Goal: Information Seeking & Learning: Learn about a topic

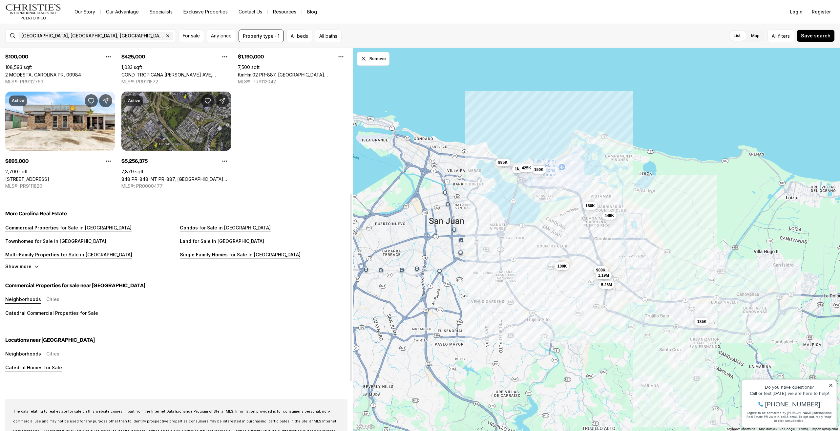
scroll to position [295, 0]
click at [189, 176] on link "848 PR-848 INT PR-887, [GEOGRAPHIC_DATA] [GEOGRAPHIC_DATA], 00984" at bounding box center [176, 179] width 110 height 6
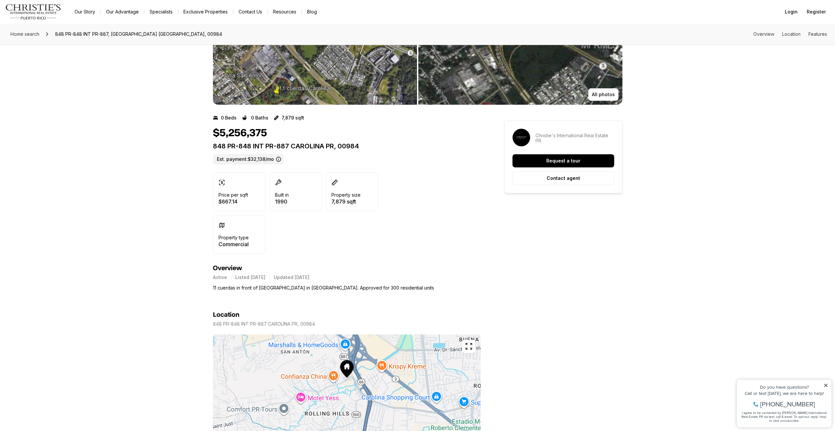
scroll to position [230, 0]
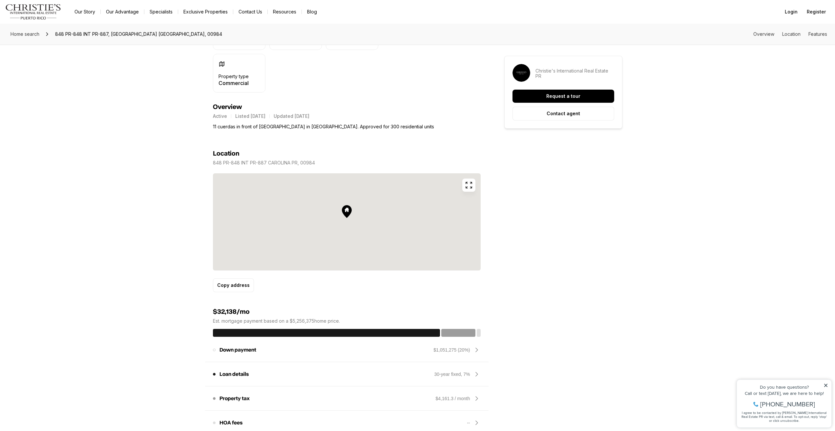
drag, startPoint x: 344, startPoint y: 224, endPoint x: 340, endPoint y: 248, distance: 25.2
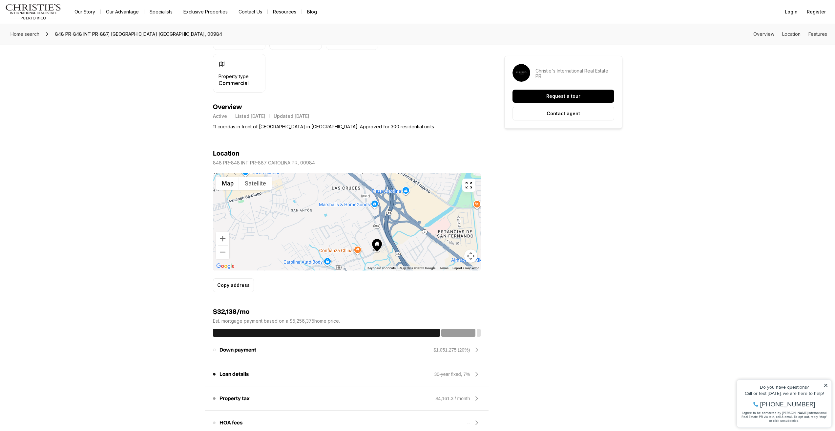
drag, startPoint x: 364, startPoint y: 224, endPoint x: 327, endPoint y: 197, distance: 46.1
click at [392, 249] on div at bounding box center [347, 221] width 268 height 97
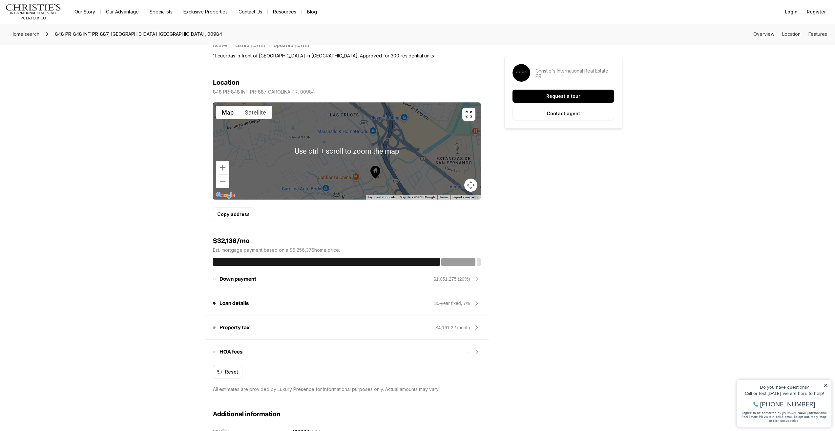
scroll to position [263, 0]
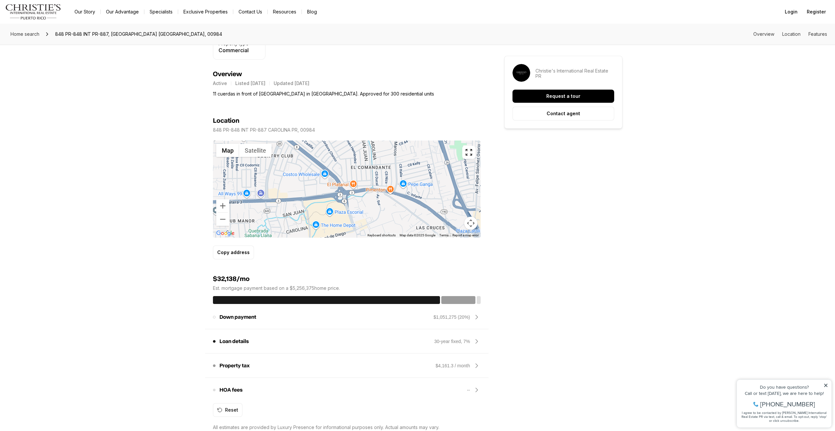
drag, startPoint x: 327, startPoint y: 182, endPoint x: 407, endPoint y: 260, distance: 112.1
click at [410, 264] on div "0 Beds 0 Baths 7,879 sqft $5,256,375 848 PR-848 INT PR-887 CAROLINA PR, 00984 E…" at bounding box center [347, 374] width 268 height 927
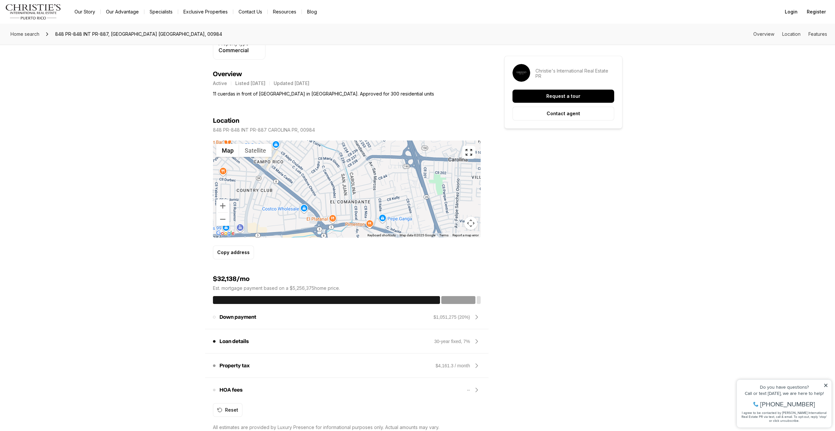
drag, startPoint x: 370, startPoint y: 166, endPoint x: 312, endPoint y: 154, distance: 59.2
click at [311, 155] on div at bounding box center [347, 188] width 268 height 97
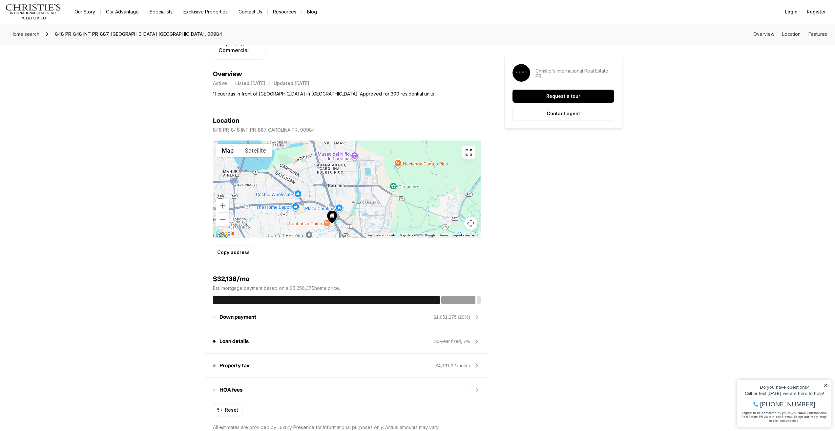
drag, startPoint x: 350, startPoint y: 185, endPoint x: 312, endPoint y: 202, distance: 41.0
click at [312, 202] on div at bounding box center [347, 188] width 268 height 97
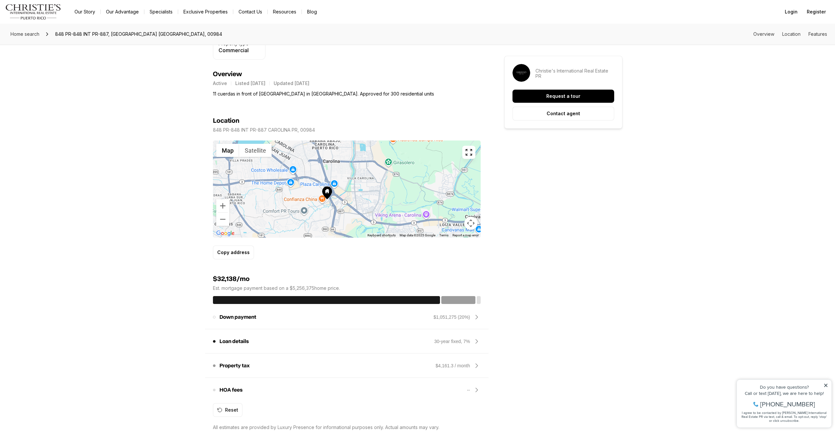
drag, startPoint x: 333, startPoint y: 201, endPoint x: 331, endPoint y: 170, distance: 31.0
click at [331, 170] on div at bounding box center [347, 188] width 268 height 97
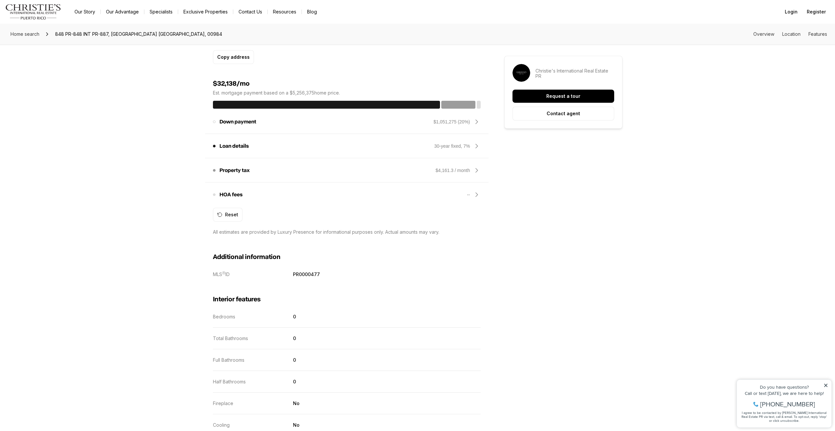
scroll to position [459, 0]
